Goal: Information Seeking & Learning: Understand process/instructions

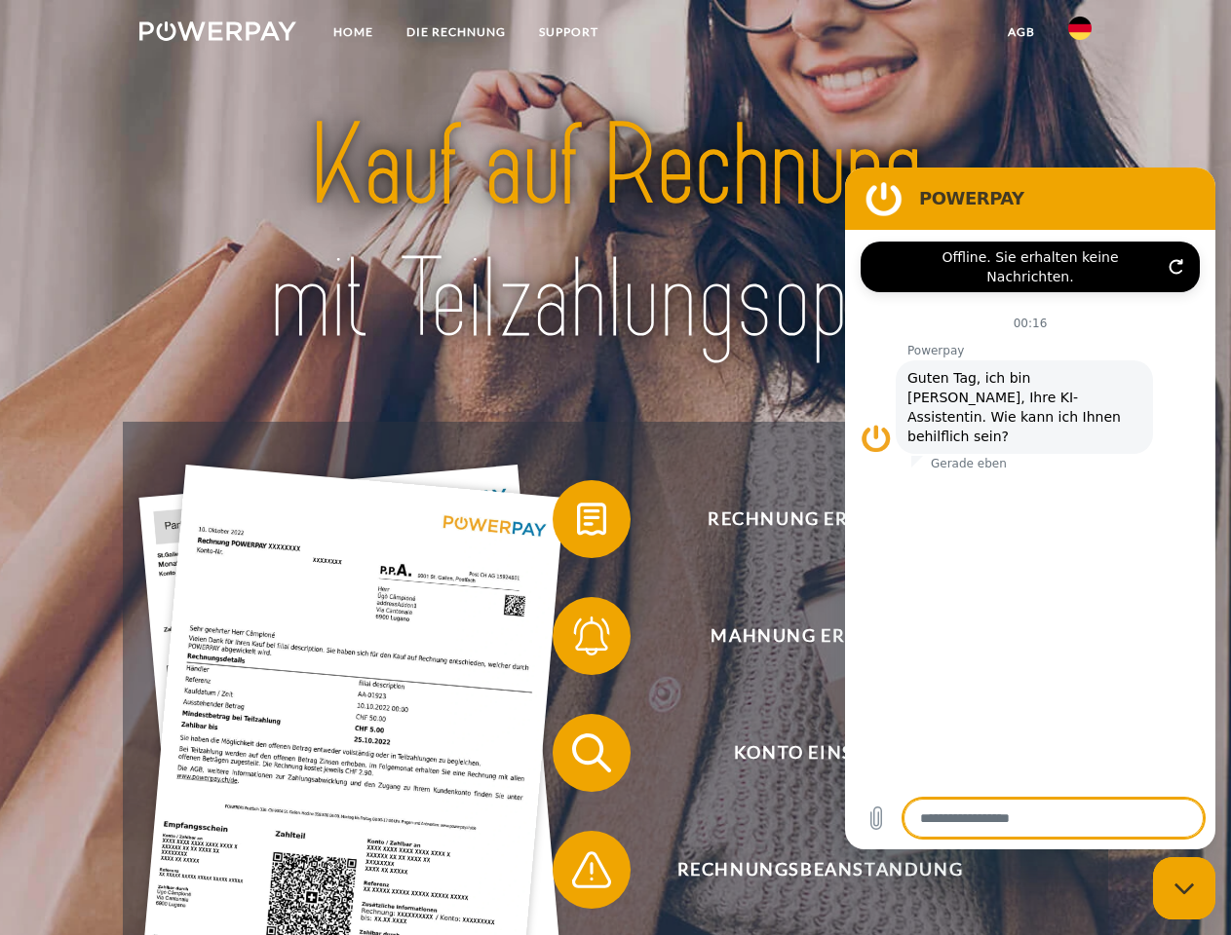
click at [217, 34] on img at bounding box center [217, 30] width 157 height 19
click at [1080, 34] on img at bounding box center [1079, 28] width 23 height 23
click at [1020, 32] on link "agb" at bounding box center [1021, 32] width 60 height 35
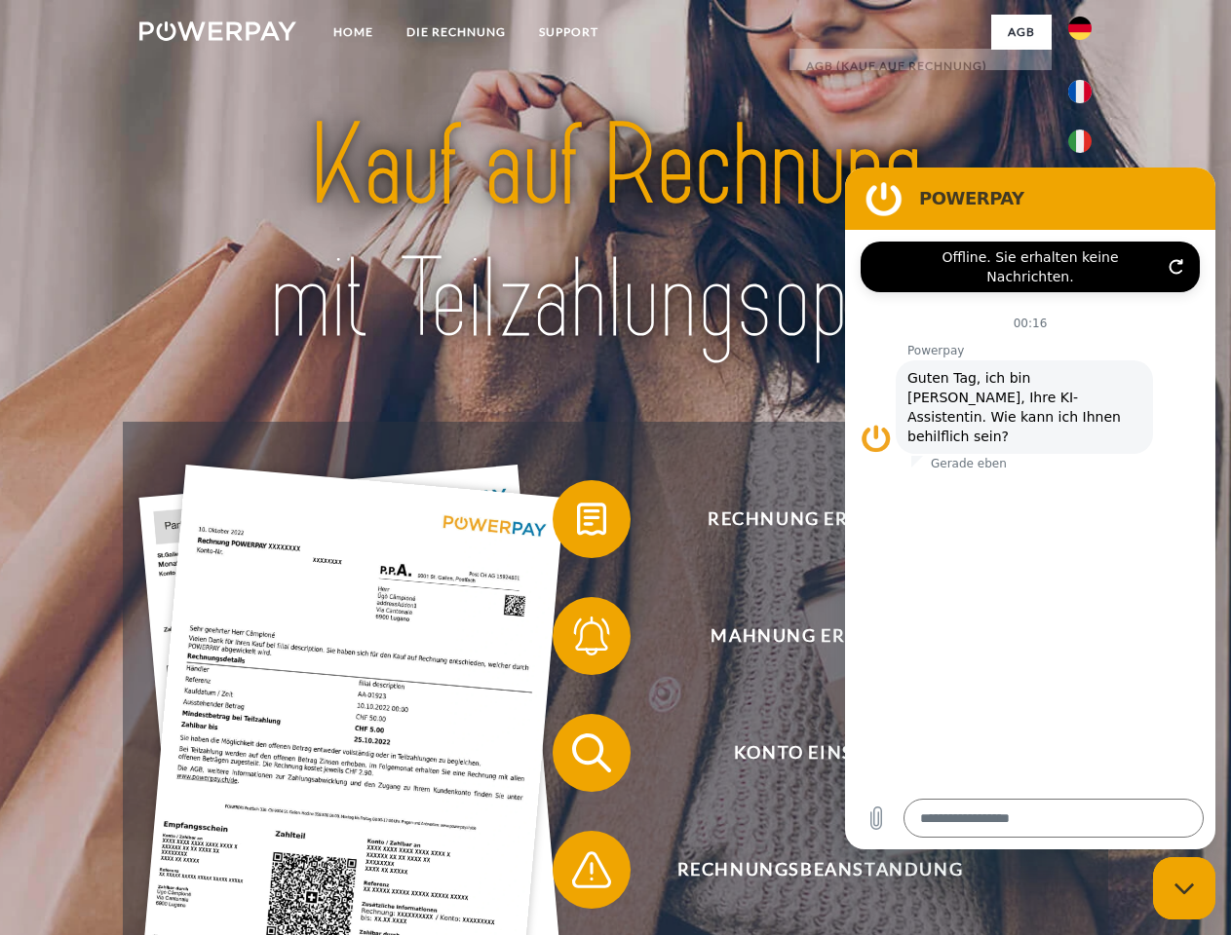
click at [577, 523] on span at bounding box center [562, 519] width 97 height 97
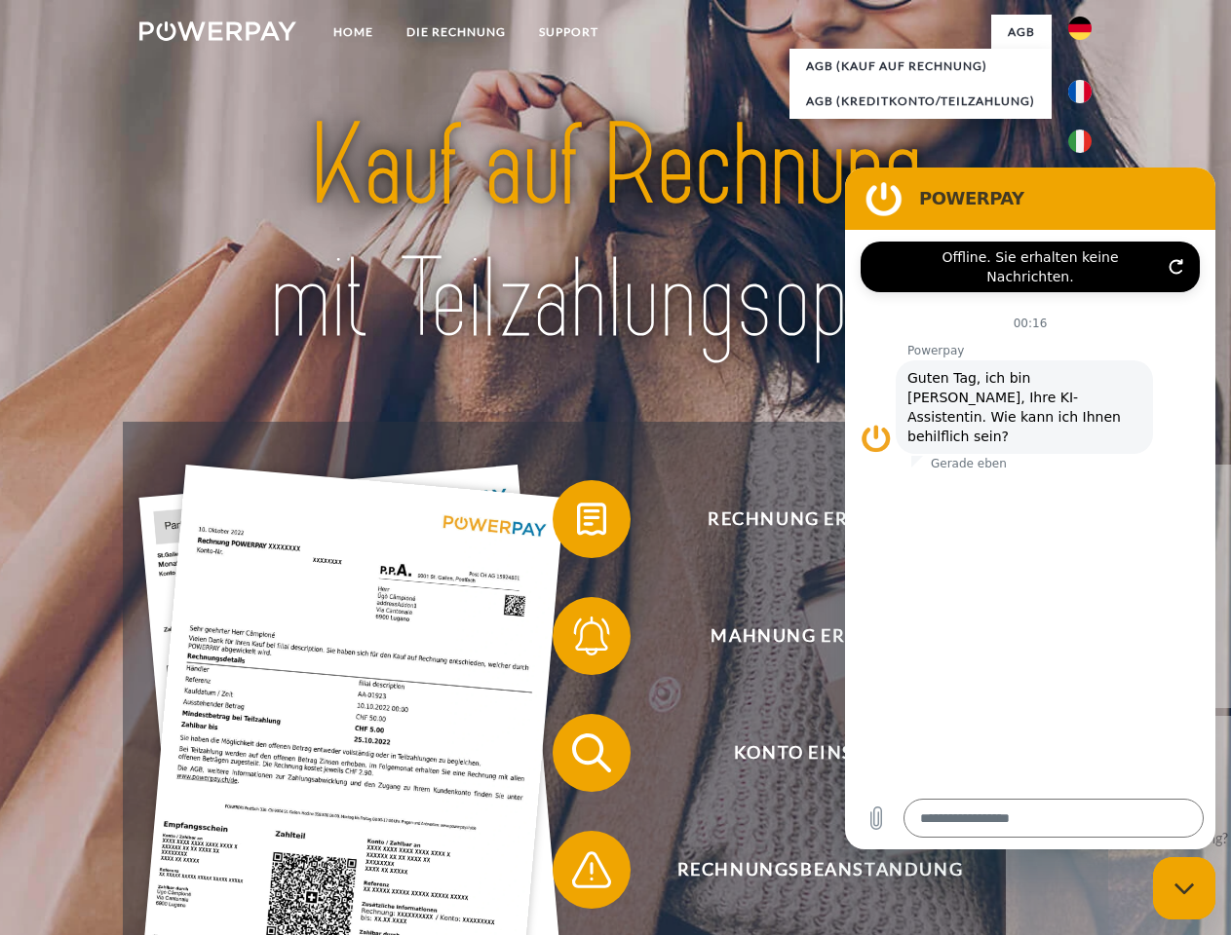
click at [577, 640] on span at bounding box center [562, 636] width 97 height 97
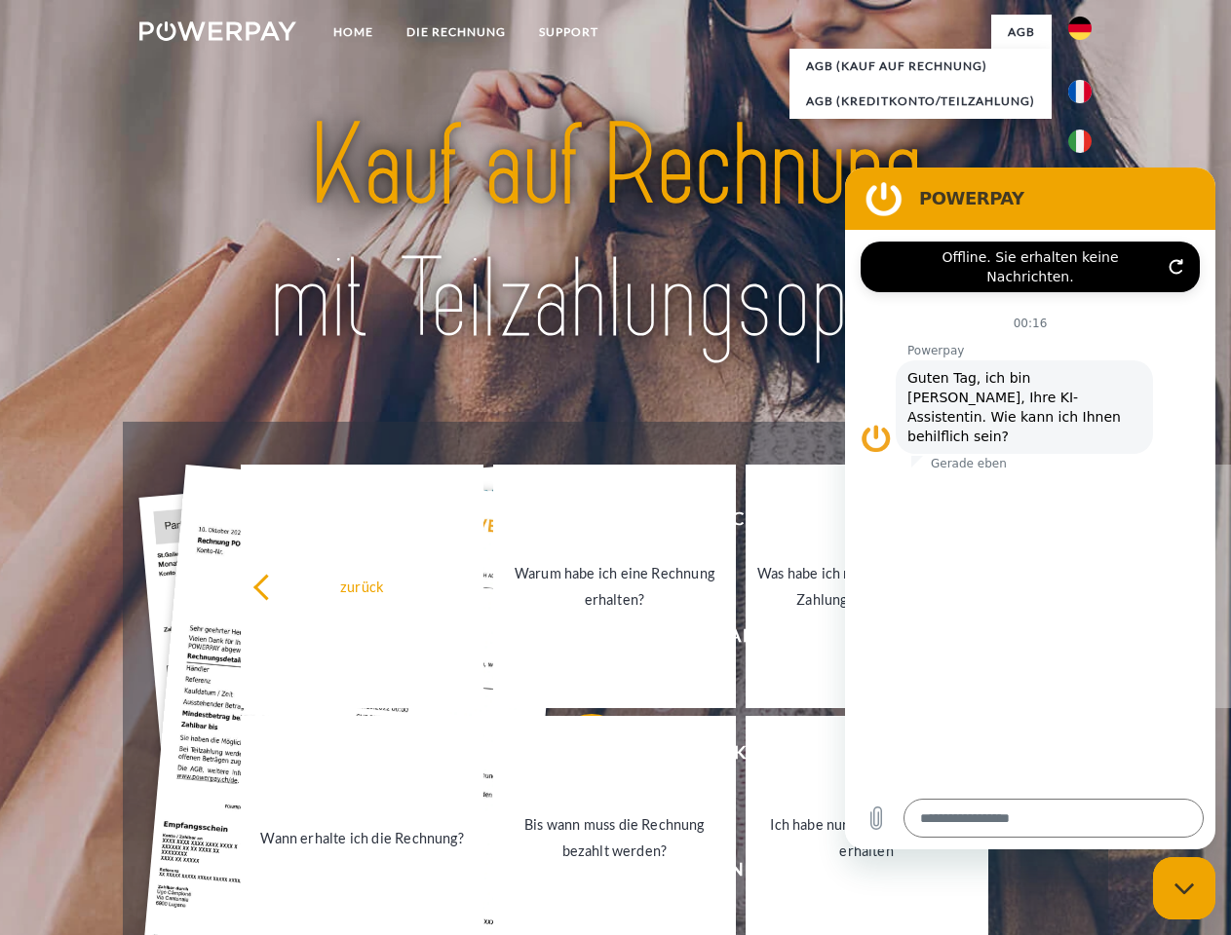
click at [577, 757] on link "Bis wann muss die Rechnung bezahlt werden?" at bounding box center [614, 838] width 243 height 244
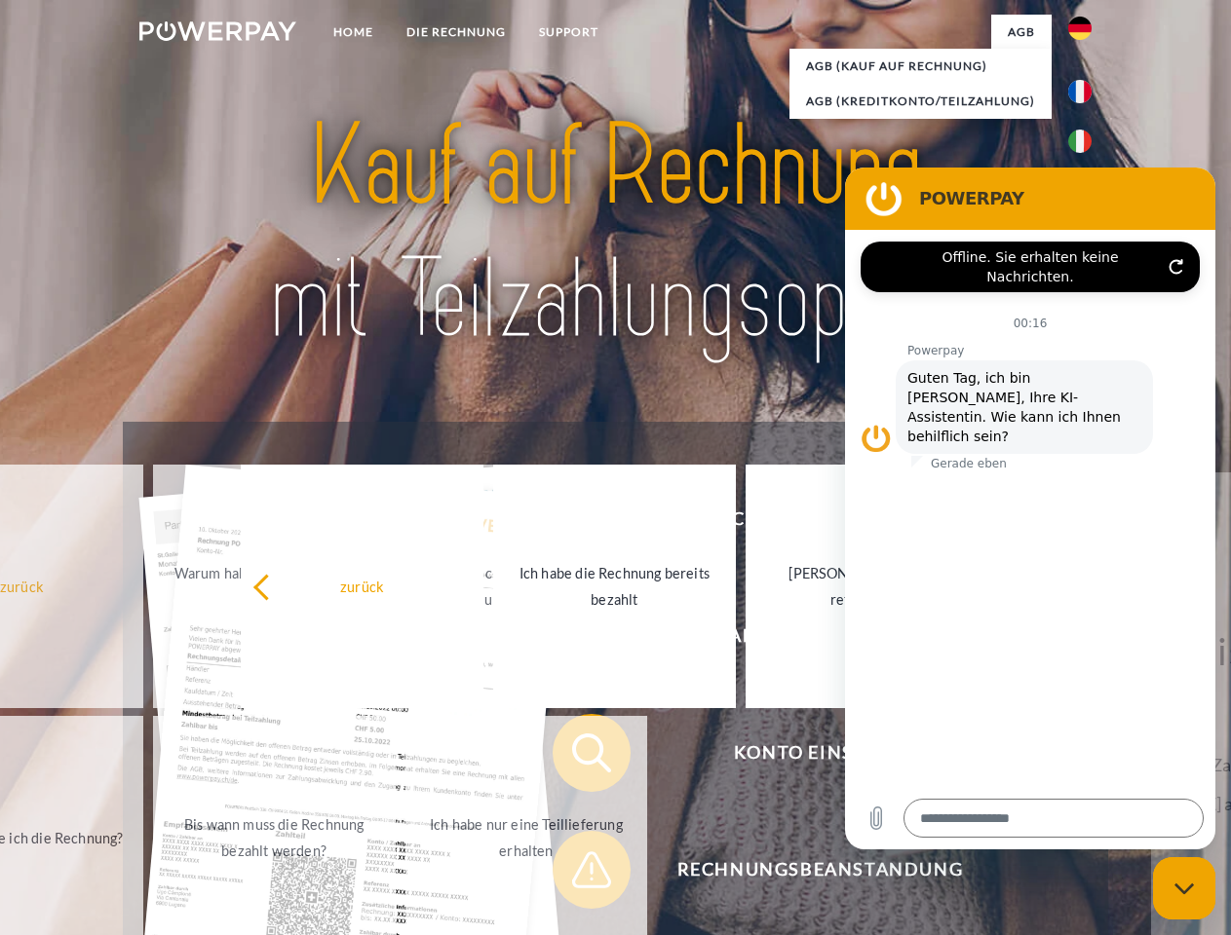
click at [577, 874] on span at bounding box center [562, 869] width 97 height 97
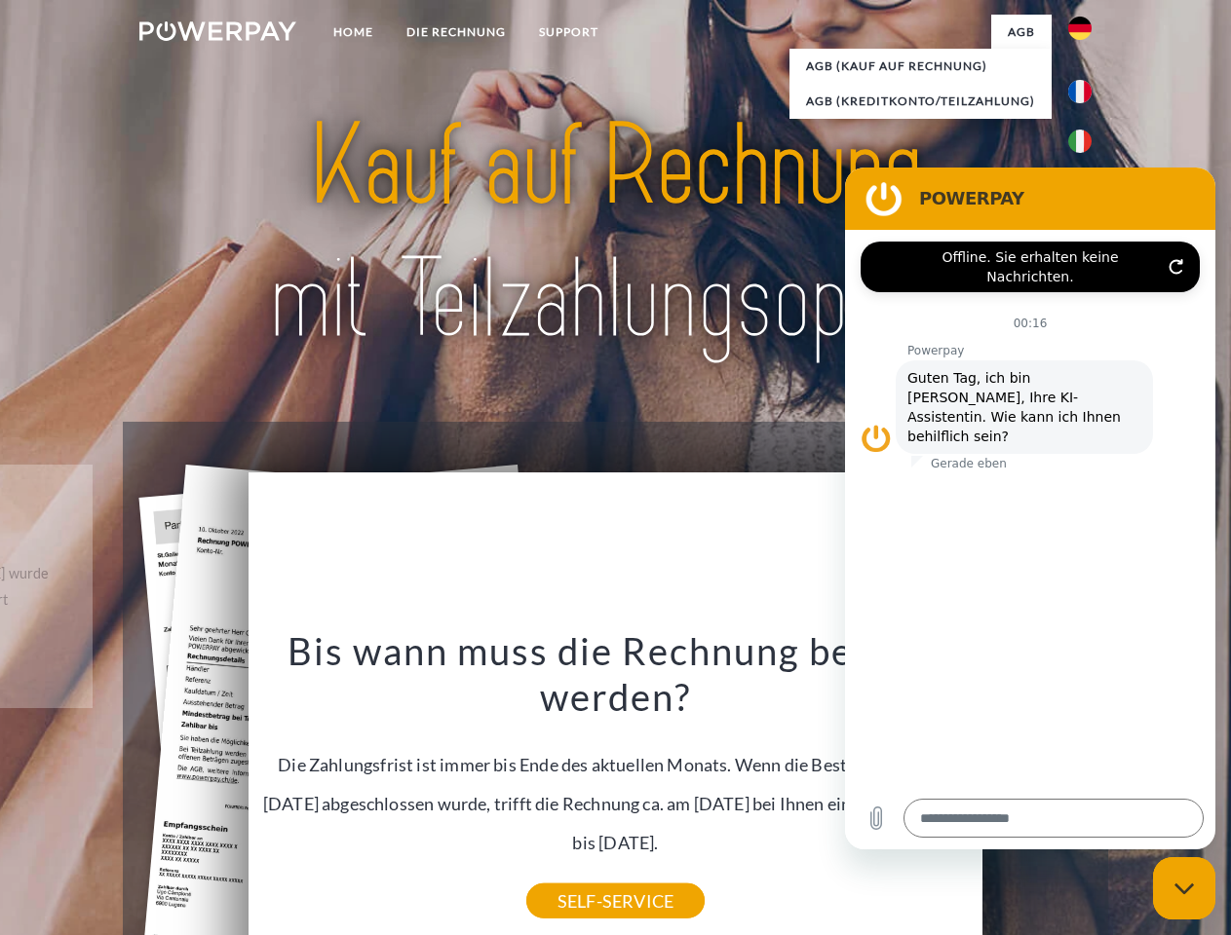
click at [1184, 889] on icon "Messaging-Fenster schließen" at bounding box center [1184, 889] width 20 height 13
type textarea "*"
